Goal: Information Seeking & Learning: Stay updated

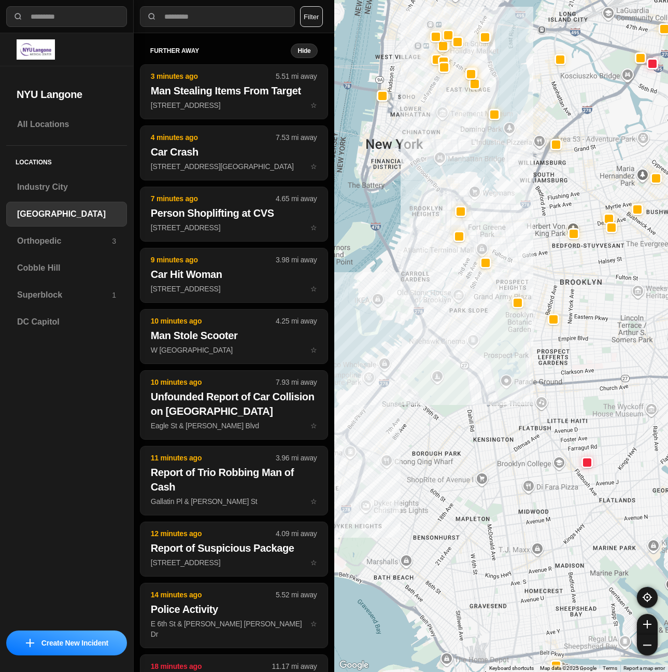
click at [310, 19] on button "Filter" at bounding box center [311, 16] width 23 height 21
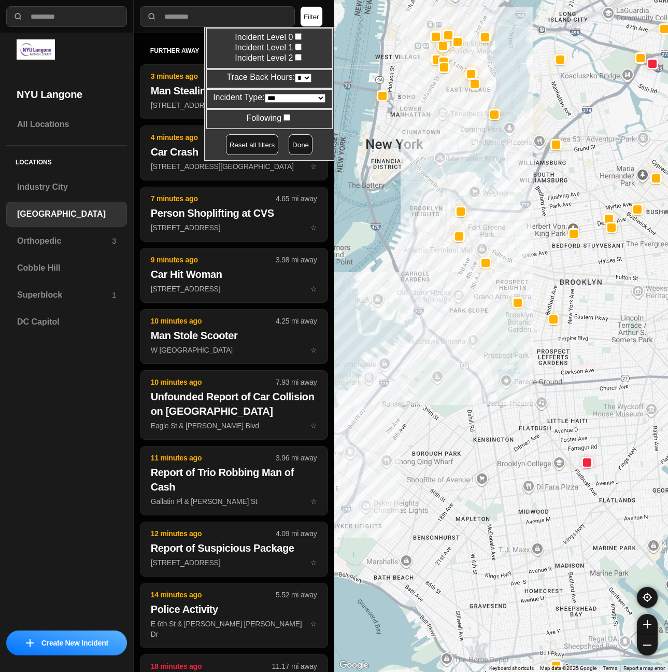
click at [302, 75] on select "* * * * **" at bounding box center [303, 78] width 17 height 9
select select "*"
click at [295, 74] on select "* * * * **" at bounding box center [303, 78] width 17 height 9
click at [291, 146] on button "Done" at bounding box center [301, 144] width 24 height 21
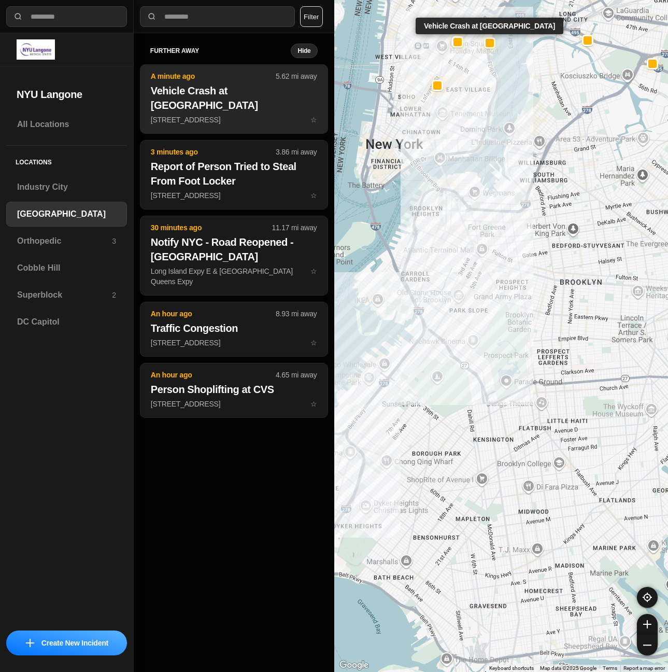
click at [214, 95] on h2 "Vehicle Crash at Bellevue Hospital" at bounding box center [234, 97] width 166 height 29
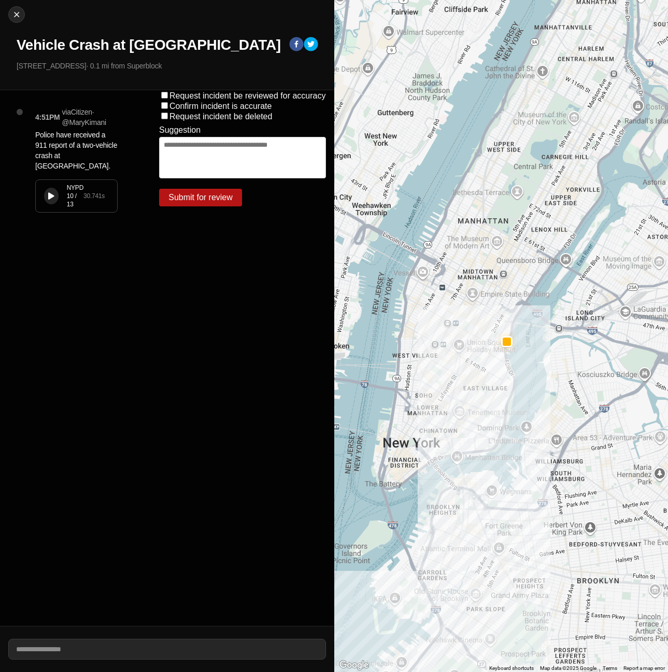
click at [61, 182] on div "NYPD 10 / 13 30.741 s" at bounding box center [76, 196] width 81 height 32
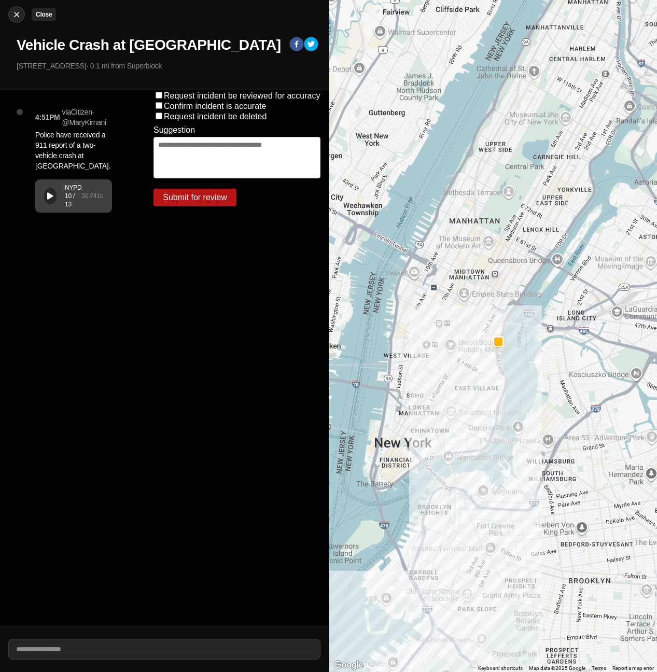
click at [23, 16] on div at bounding box center [17, 14] width 16 height 10
select select "*"
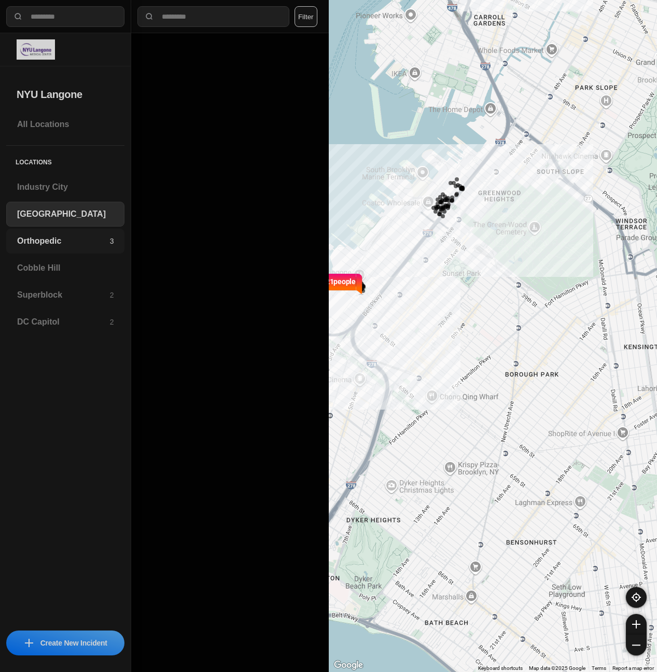
click at [37, 241] on h3 "Orthopedic" at bounding box center [63, 241] width 93 height 12
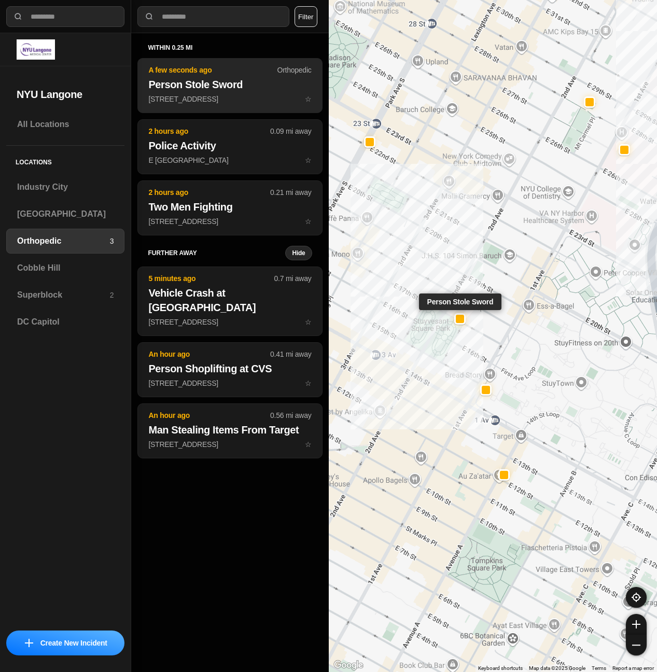
click at [251, 95] on p "301 E 17th St ☆" at bounding box center [229, 99] width 163 height 10
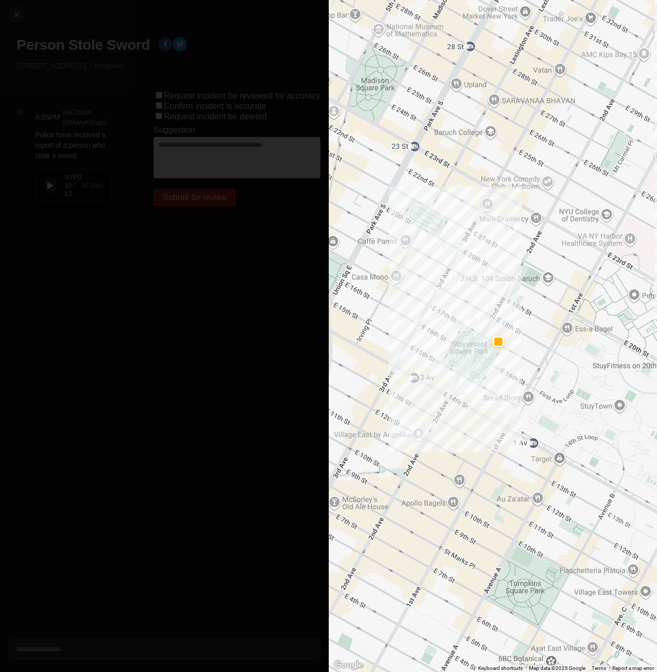
click at [45, 188] on button at bounding box center [50, 185] width 12 height 17
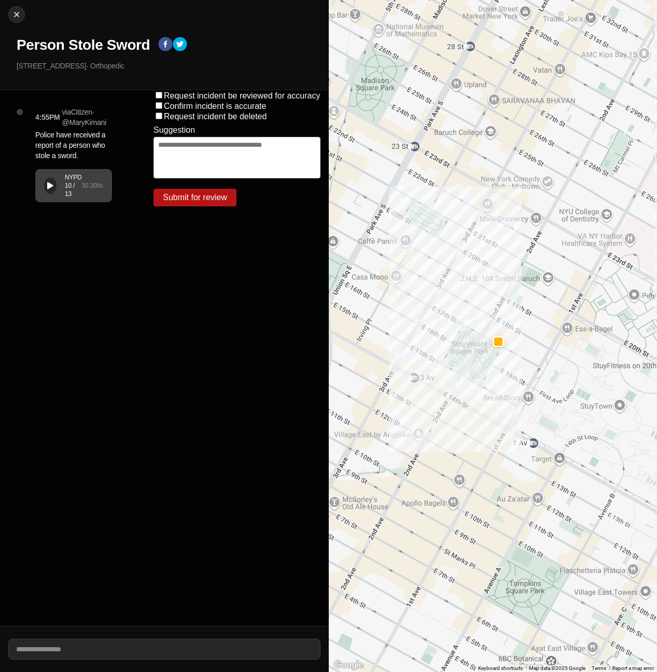
click at [68, 181] on div "NYPD 10 / 13" at bounding box center [73, 185] width 17 height 25
click at [51, 182] on div at bounding box center [50, 186] width 6 height 8
drag, startPoint x: 15, startPoint y: 45, endPoint x: 149, endPoint y: 49, distance: 134.3
click at [149, 49] on div "Close Person Stole Sword 301 E 17th St · Orthopedic" at bounding box center [164, 45] width 329 height 90
copy h1 "Person Stole Sword"
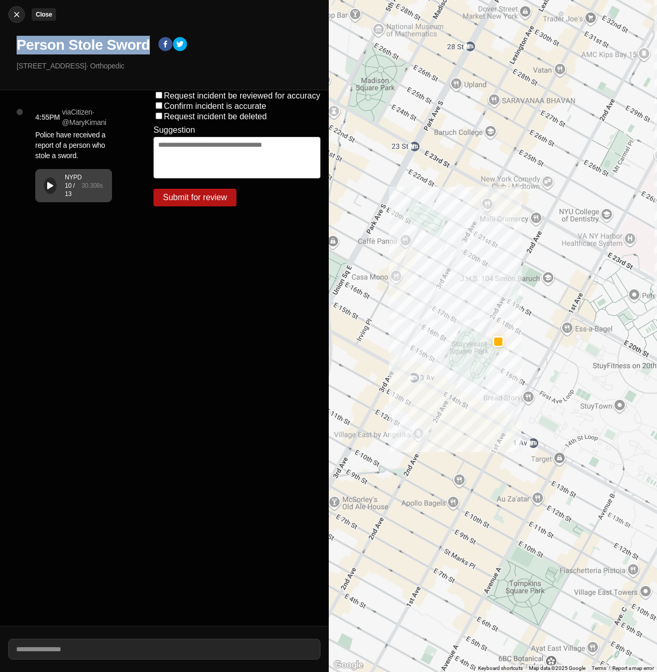
click at [20, 18] on img at bounding box center [16, 14] width 10 height 10
select select "*"
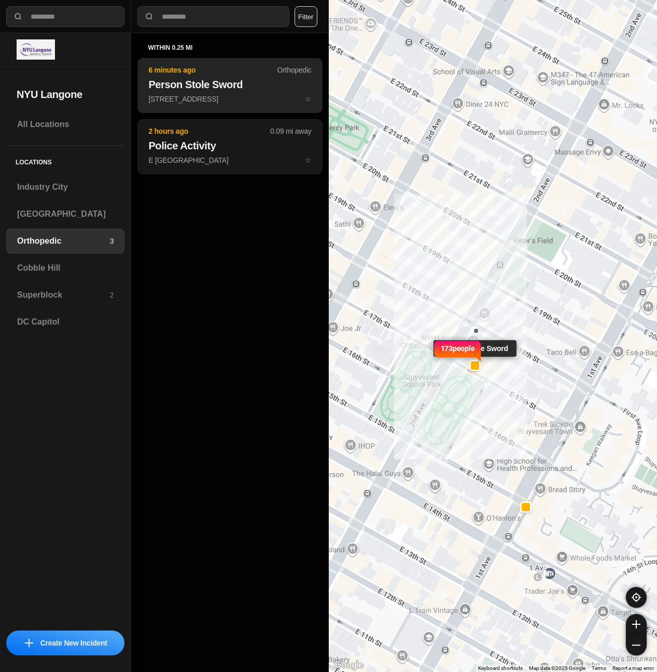
click at [232, 102] on p "301 E 17th St ☆" at bounding box center [229, 99] width 163 height 10
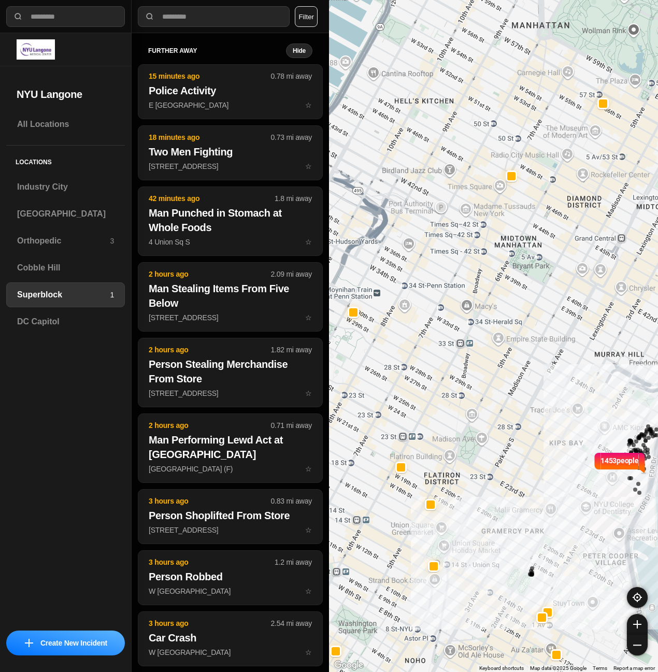
select select "*"
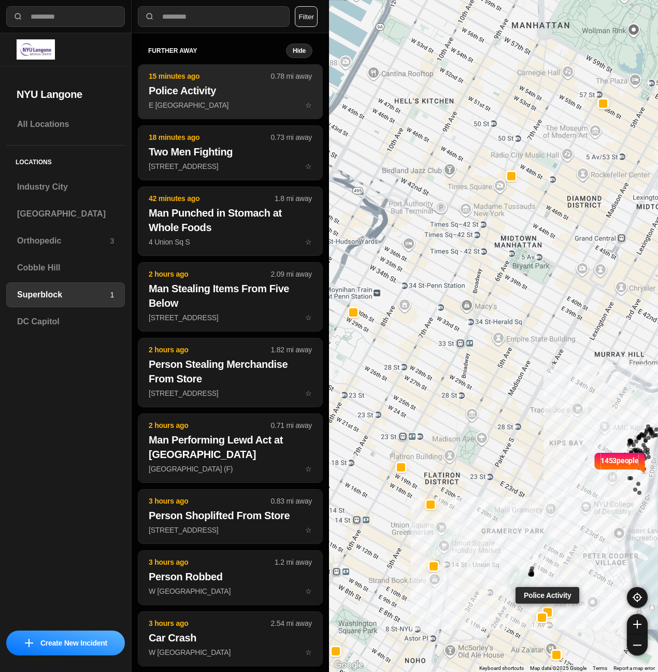
click at [205, 93] on h2 "Police Activity" at bounding box center [230, 90] width 163 height 15
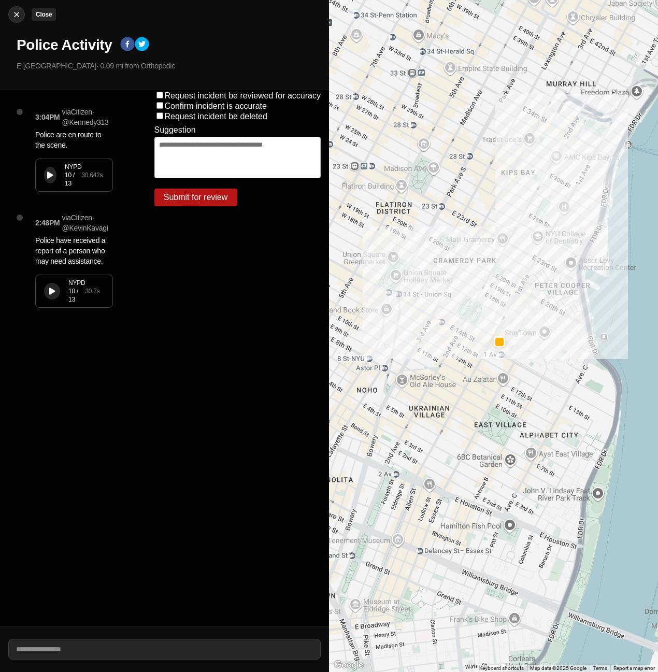
click at [16, 16] on img at bounding box center [16, 14] width 10 height 10
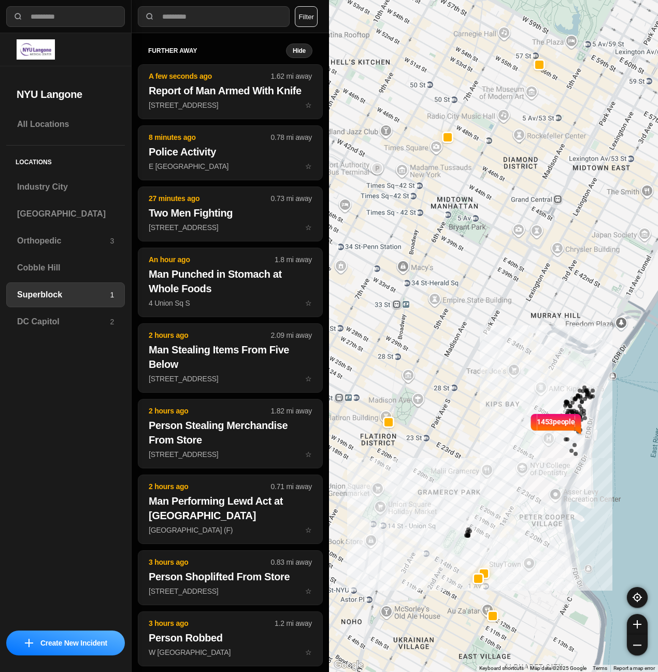
drag, startPoint x: 391, startPoint y: 280, endPoint x: 447, endPoint y: 272, distance: 56.6
click at [447, 272] on div "1453 people" at bounding box center [493, 336] width 329 height 672
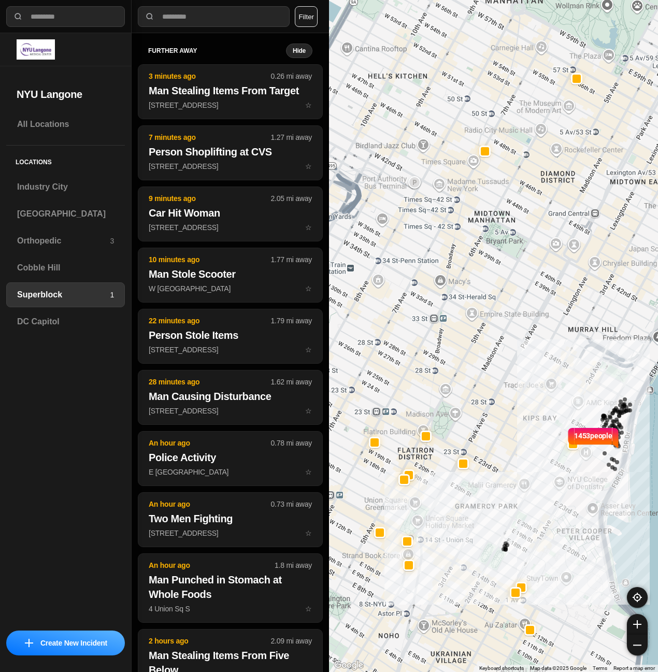
drag, startPoint x: 382, startPoint y: 248, endPoint x: 420, endPoint y: 263, distance: 41.0
click at [420, 263] on div "1453 people" at bounding box center [493, 336] width 329 height 672
click at [311, 16] on button "Filter" at bounding box center [306, 16] width 23 height 21
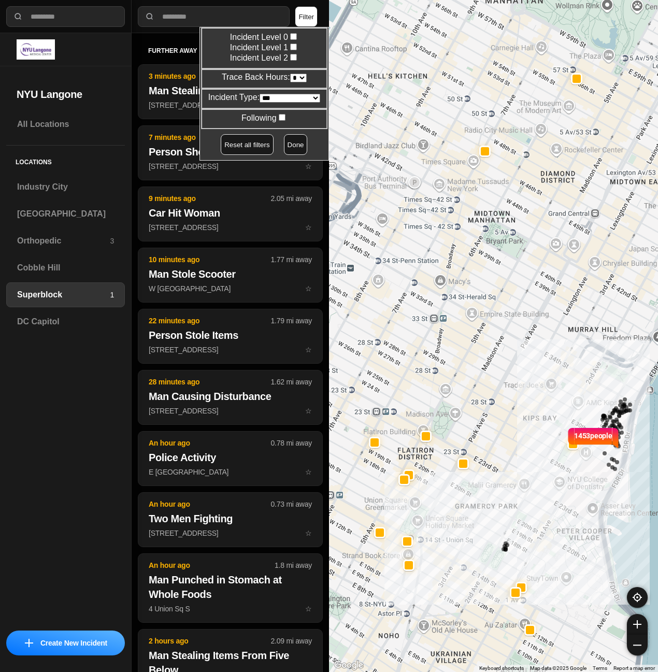
click at [295, 79] on select "* * * * **" at bounding box center [298, 78] width 17 height 9
select select "*"
click at [290, 74] on select "* * * * **" at bounding box center [298, 78] width 17 height 9
click at [289, 141] on button "Done" at bounding box center [296, 144] width 24 height 21
